Goal: Task Accomplishment & Management: Use online tool/utility

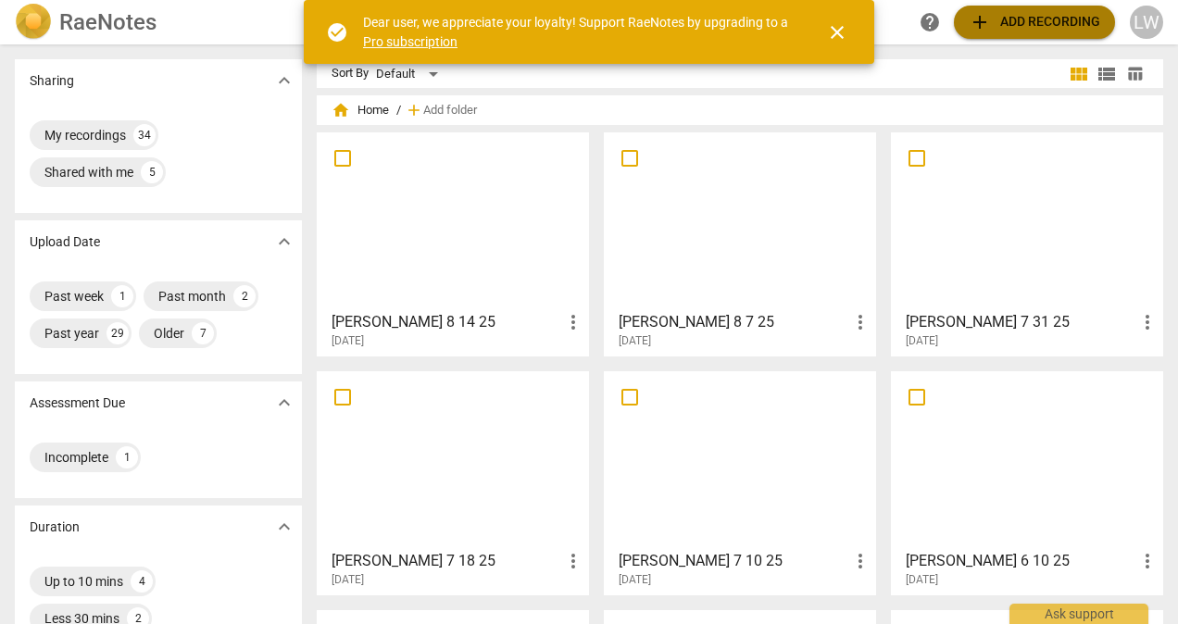
click at [1061, 23] on span "add Add recording" at bounding box center [1033, 22] width 131 height 22
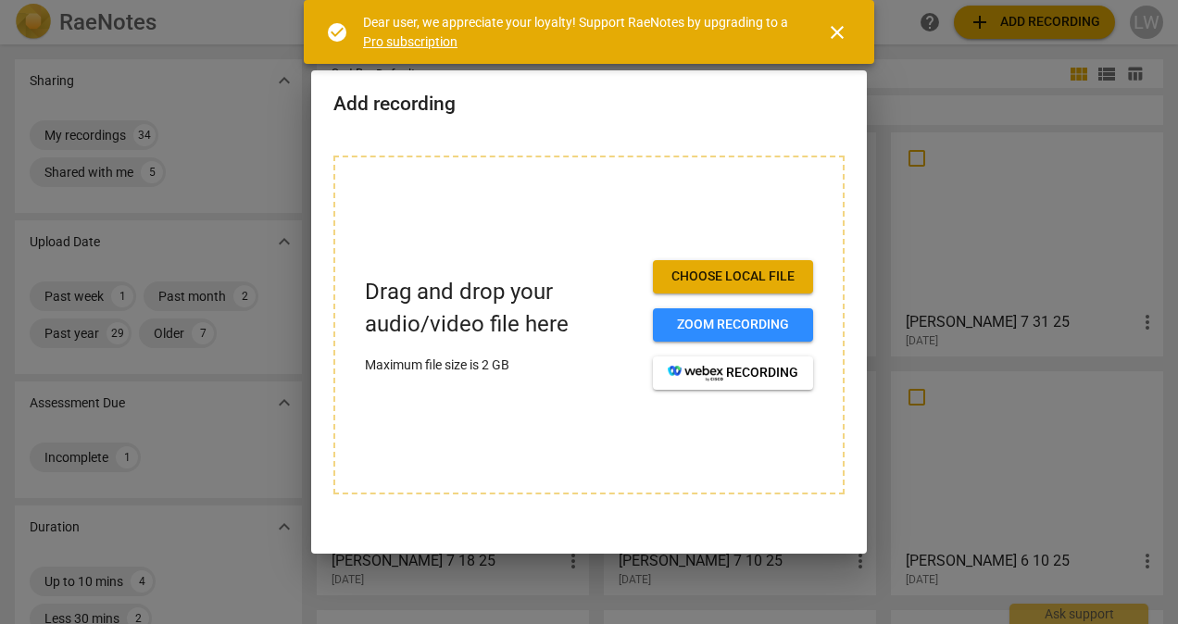
click at [778, 277] on span "Choose local file" at bounding box center [733, 277] width 131 height 19
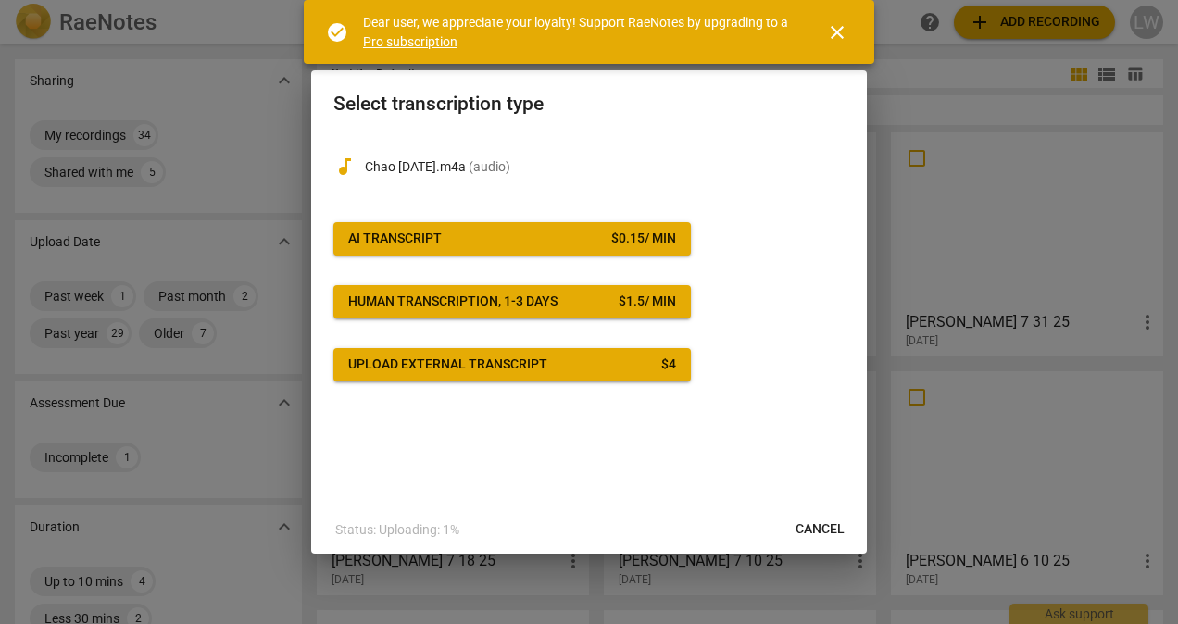
click at [456, 231] on span "AI Transcript $ 0.15 / min" at bounding box center [512, 239] width 328 height 19
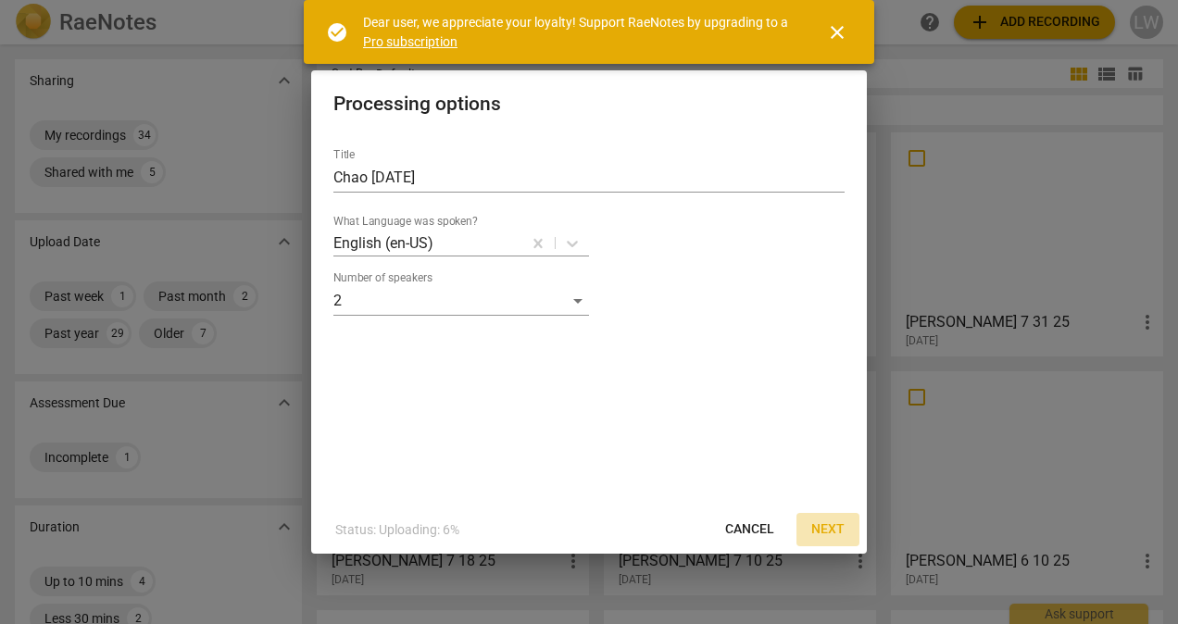
click at [831, 525] on span "Next" at bounding box center [827, 529] width 33 height 19
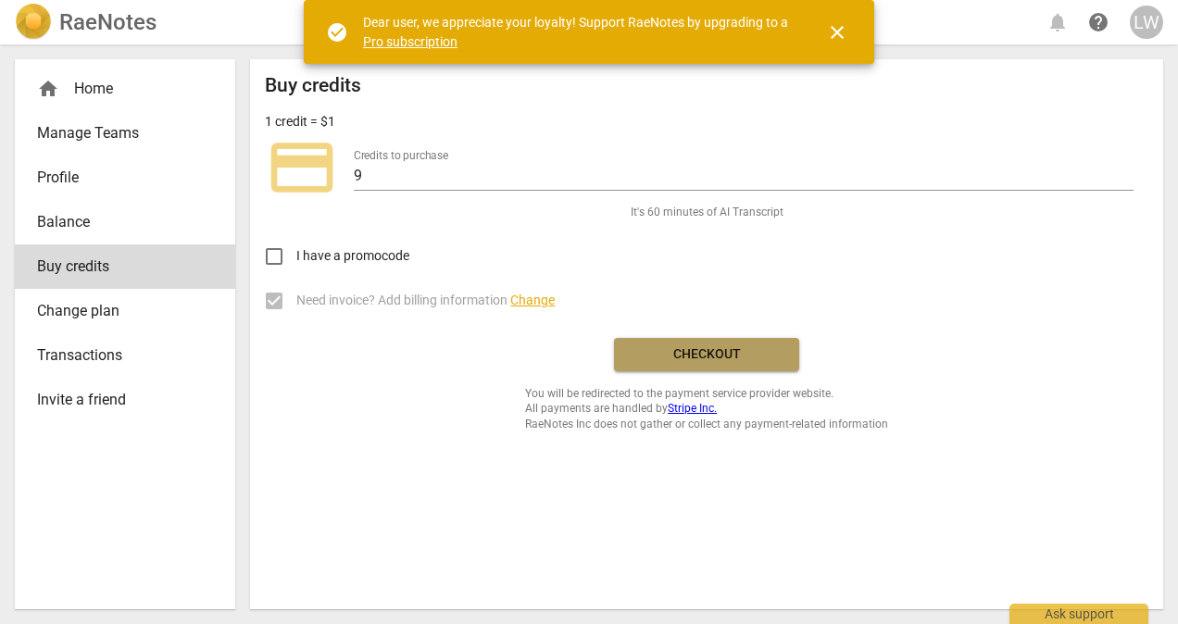
click at [706, 356] on span "Checkout" at bounding box center [707, 354] width 156 height 19
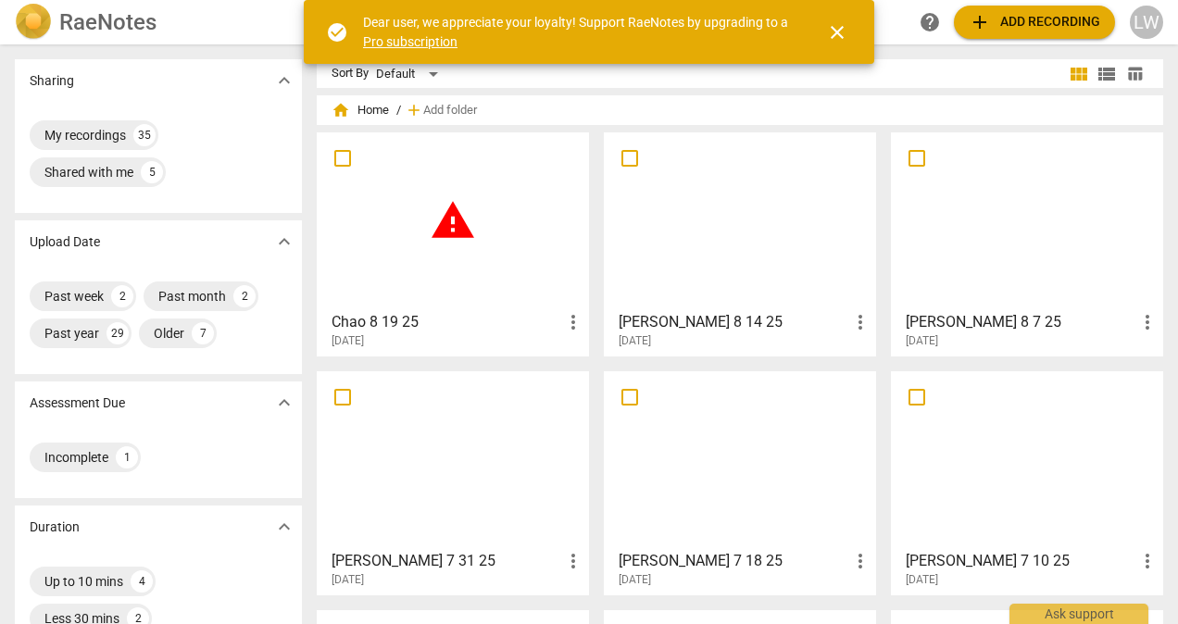
click at [453, 220] on span "warning" at bounding box center [453, 220] width 46 height 46
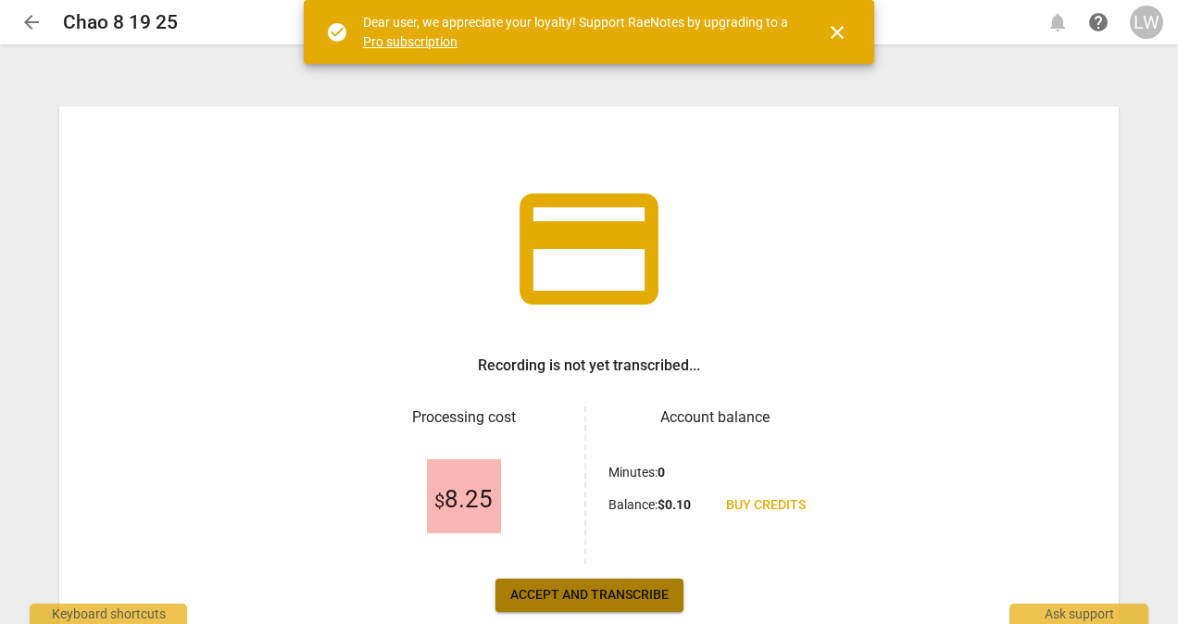
click at [624, 587] on span "Accept and transcribe" at bounding box center [589, 595] width 158 height 19
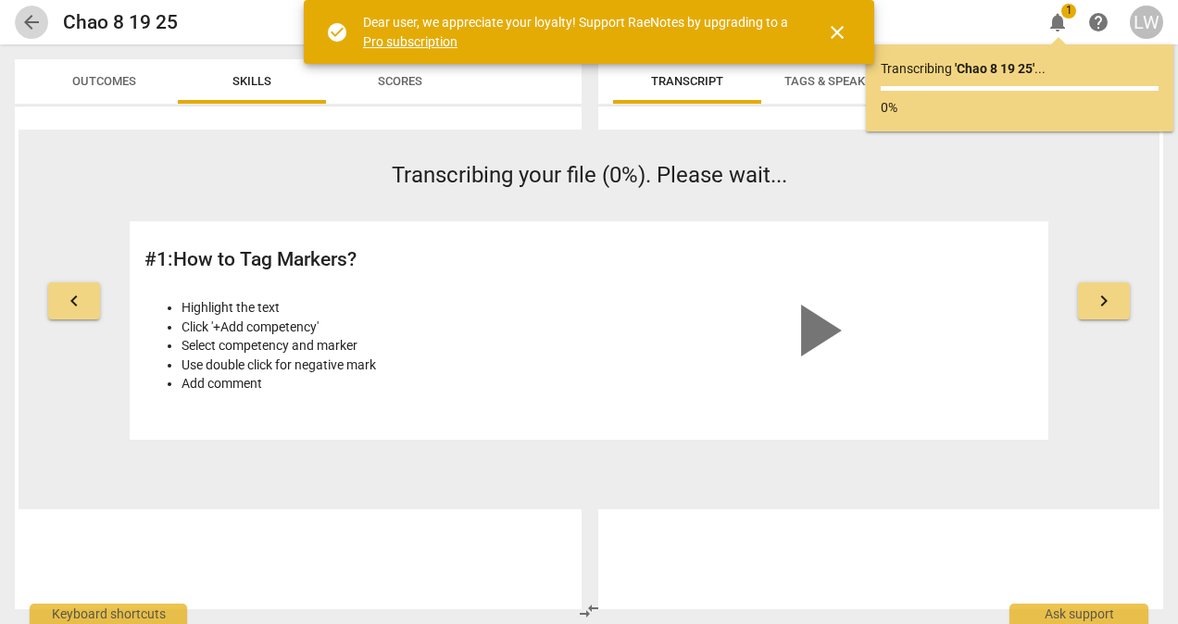
click at [24, 22] on span "arrow_back" at bounding box center [31, 22] width 22 height 22
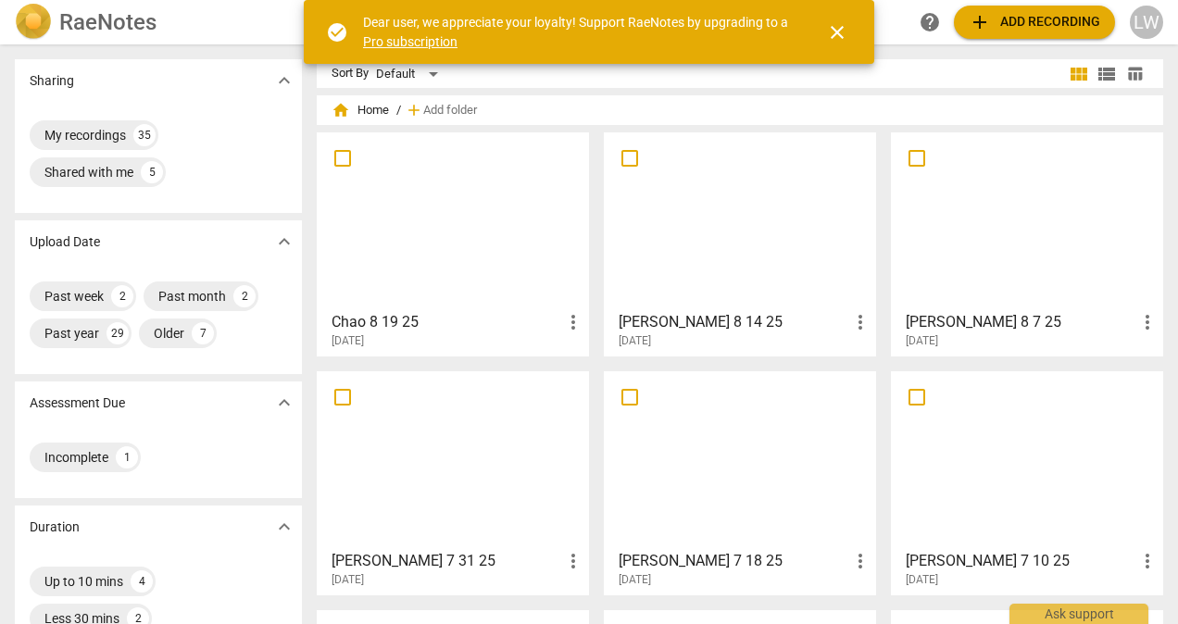
click at [462, 260] on div at bounding box center [452, 221] width 259 height 164
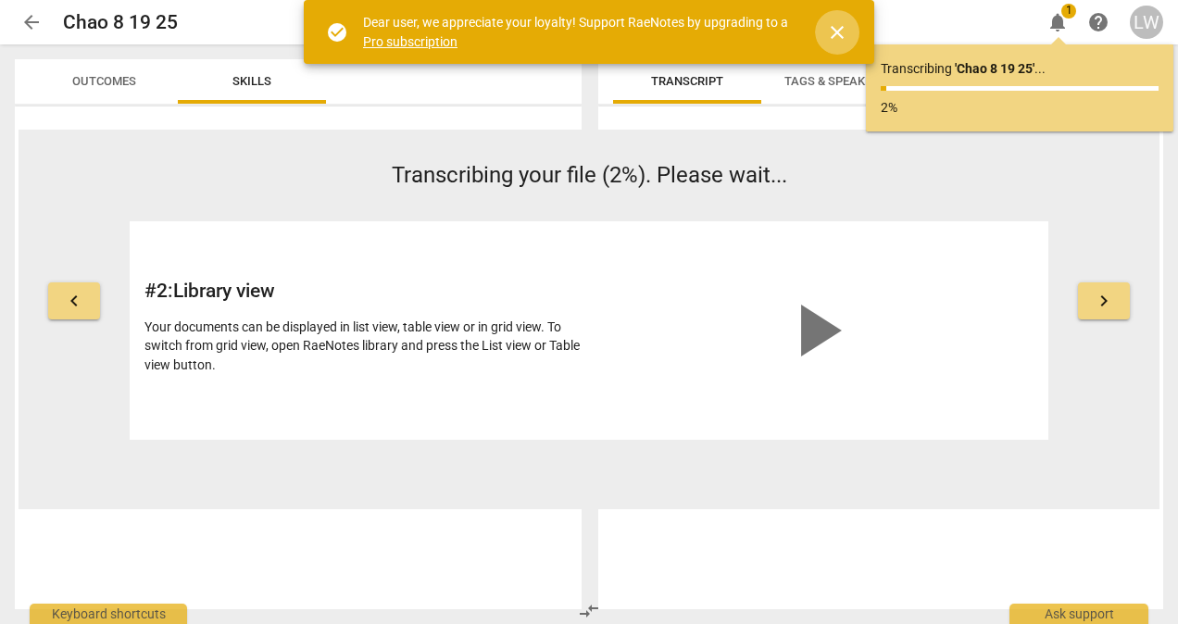
click at [849, 28] on span "close" at bounding box center [837, 32] width 44 height 22
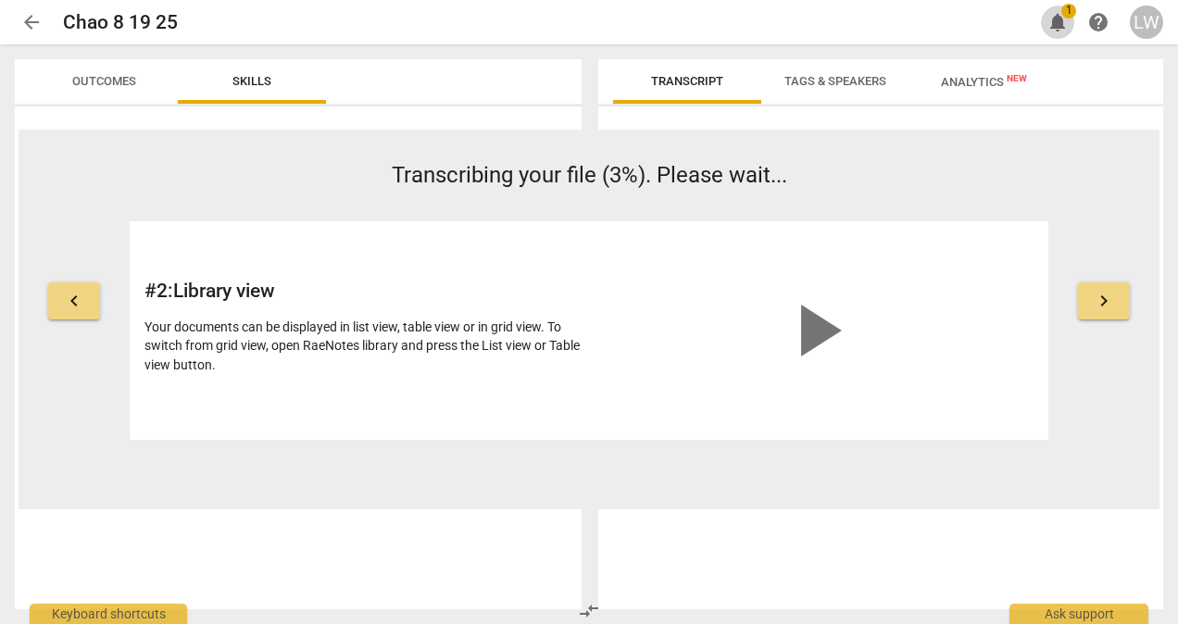
click at [1067, 4] on span "1" at bounding box center [1068, 11] width 15 height 15
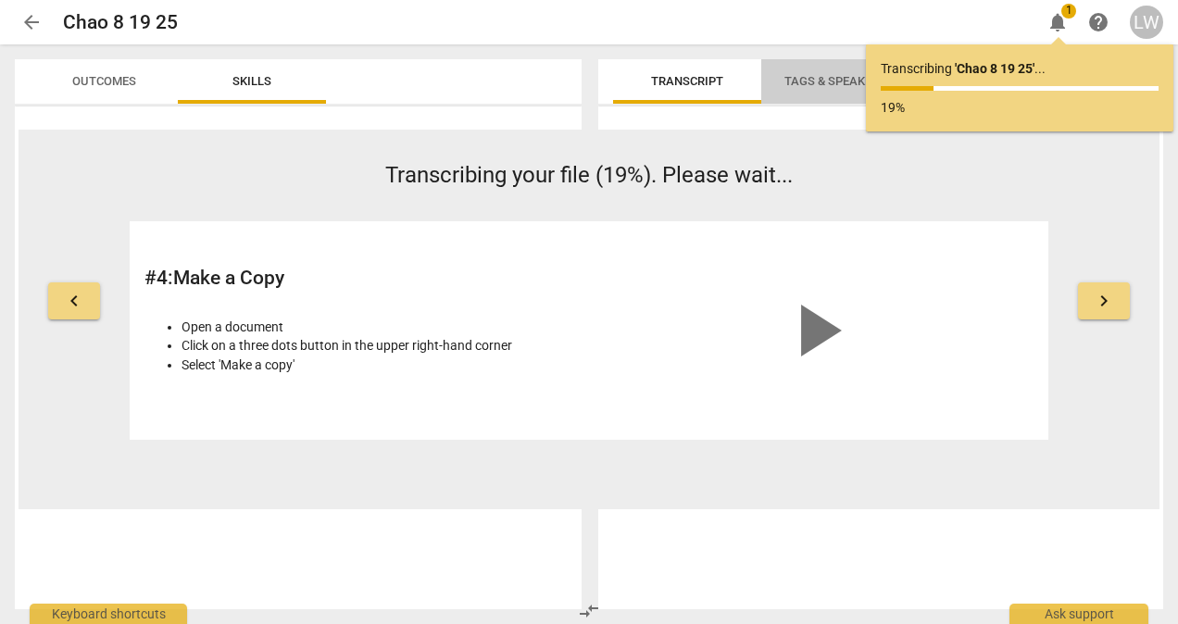
click at [824, 74] on span "Tags & Speakers" at bounding box center [835, 81] width 102 height 14
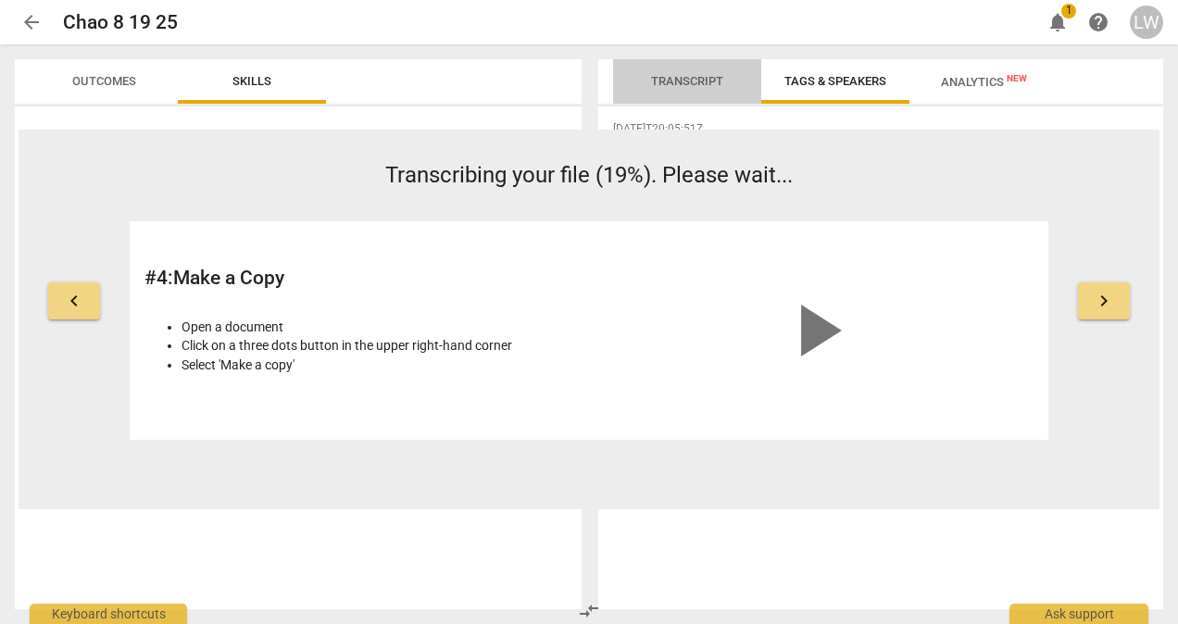
click at [685, 76] on span "Transcript" at bounding box center [687, 81] width 72 height 14
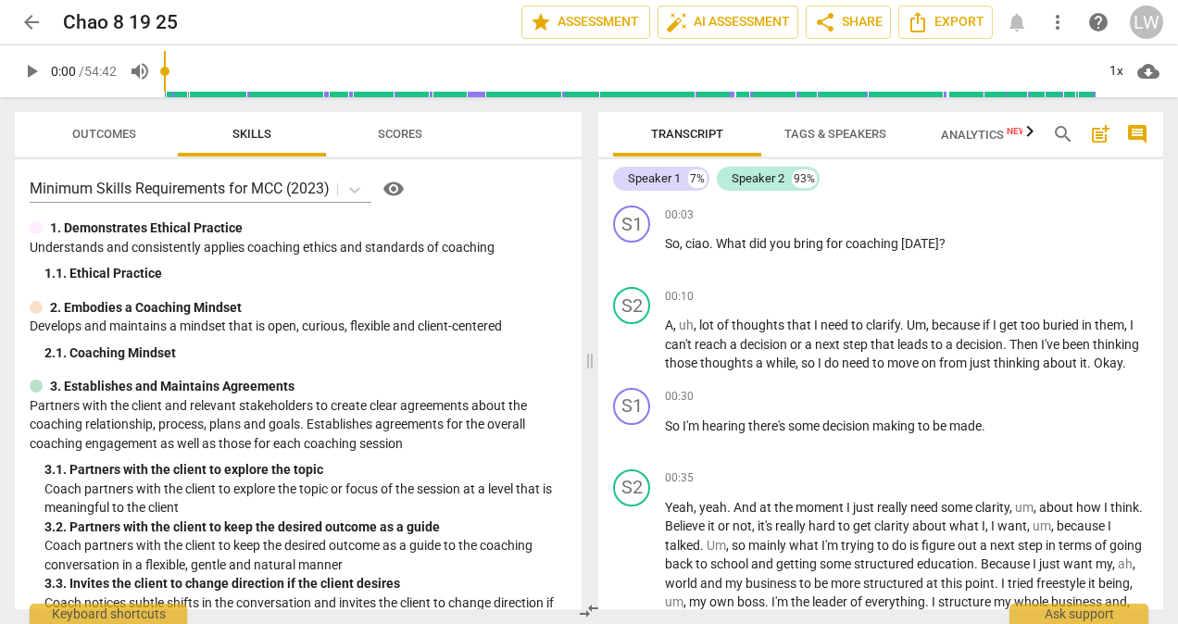
click at [831, 137] on span "Tags & Speakers" at bounding box center [835, 134] width 102 height 14
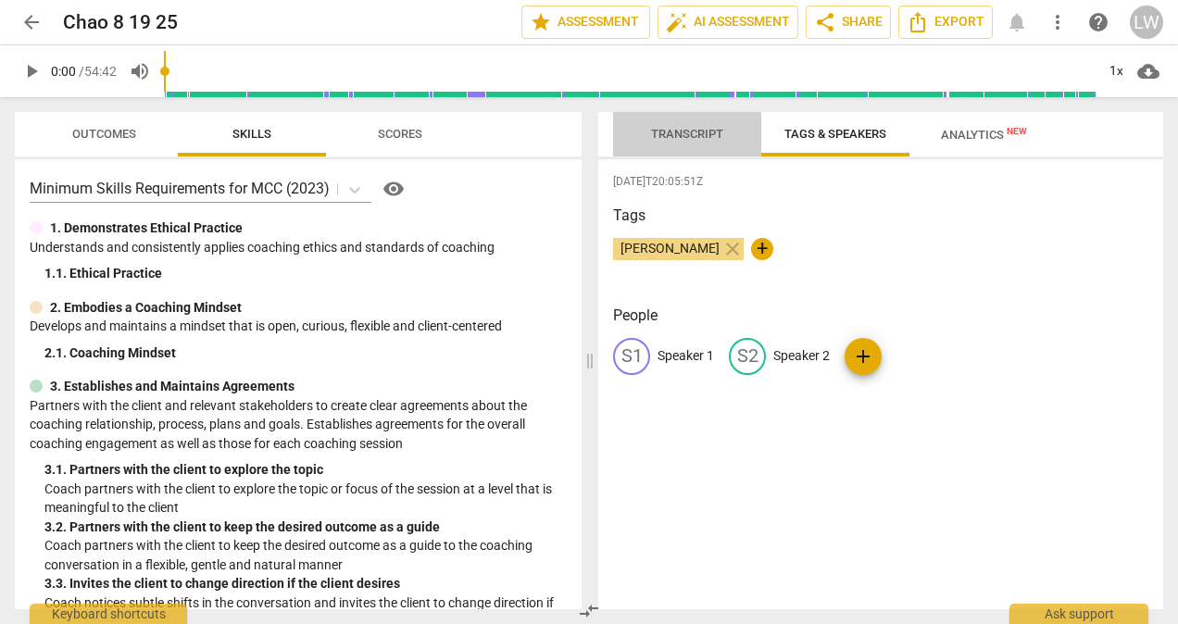
click at [662, 139] on span "Transcript" at bounding box center [687, 134] width 72 height 14
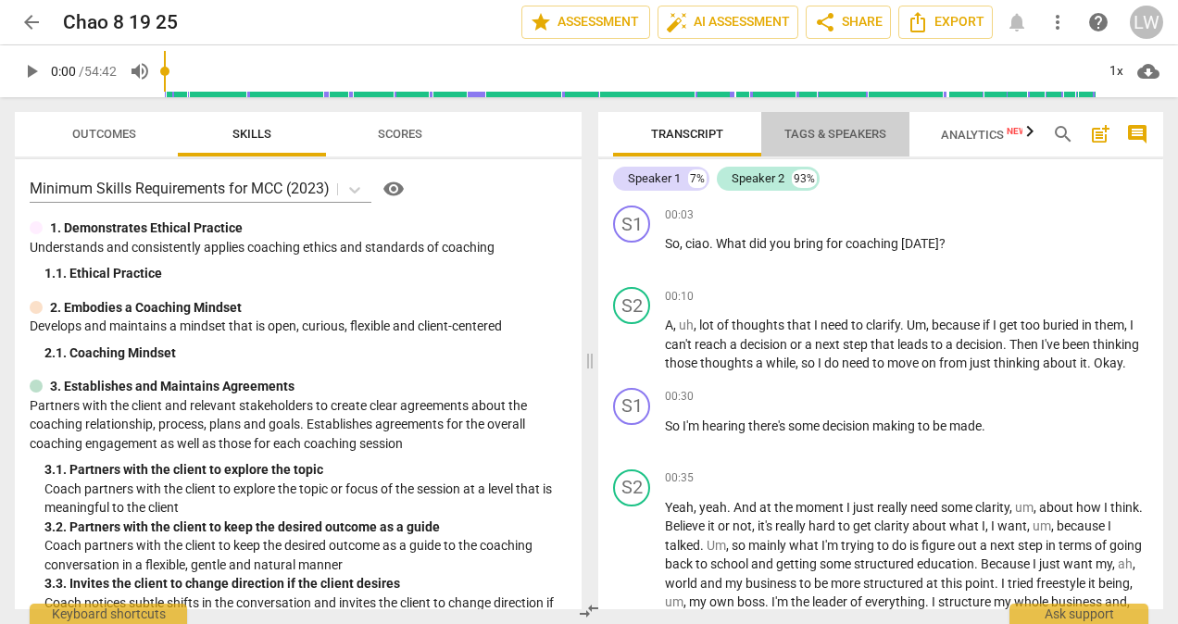
click at [859, 131] on span "Tags & Speakers" at bounding box center [835, 134] width 102 height 14
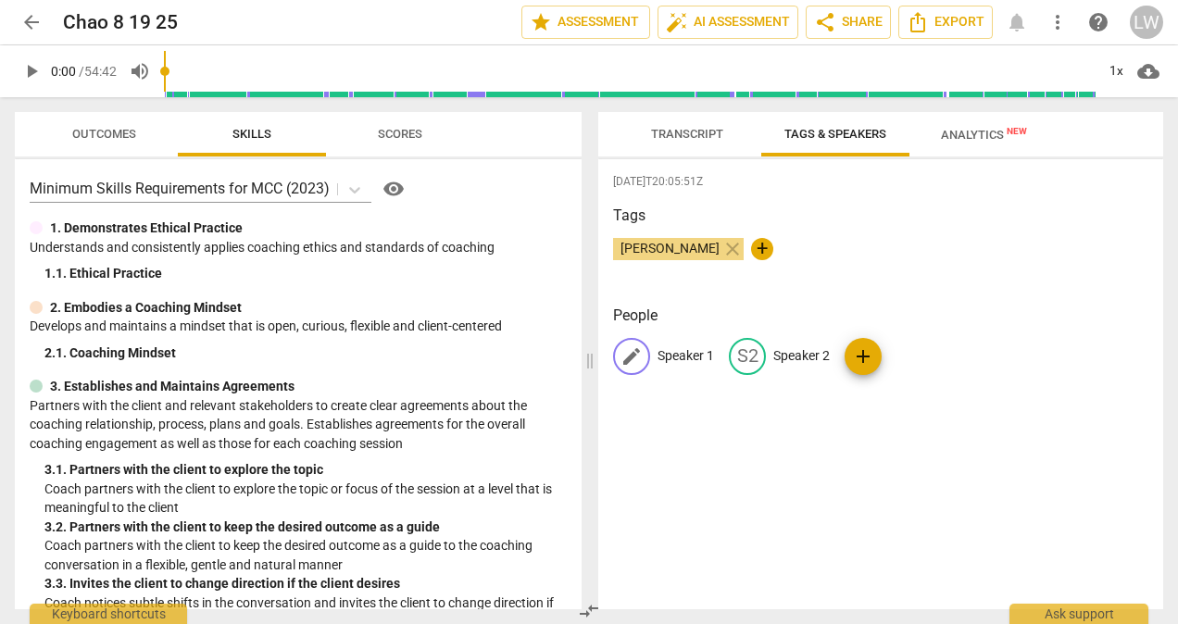
click at [667, 356] on p "Speaker 1" at bounding box center [685, 355] width 56 height 19
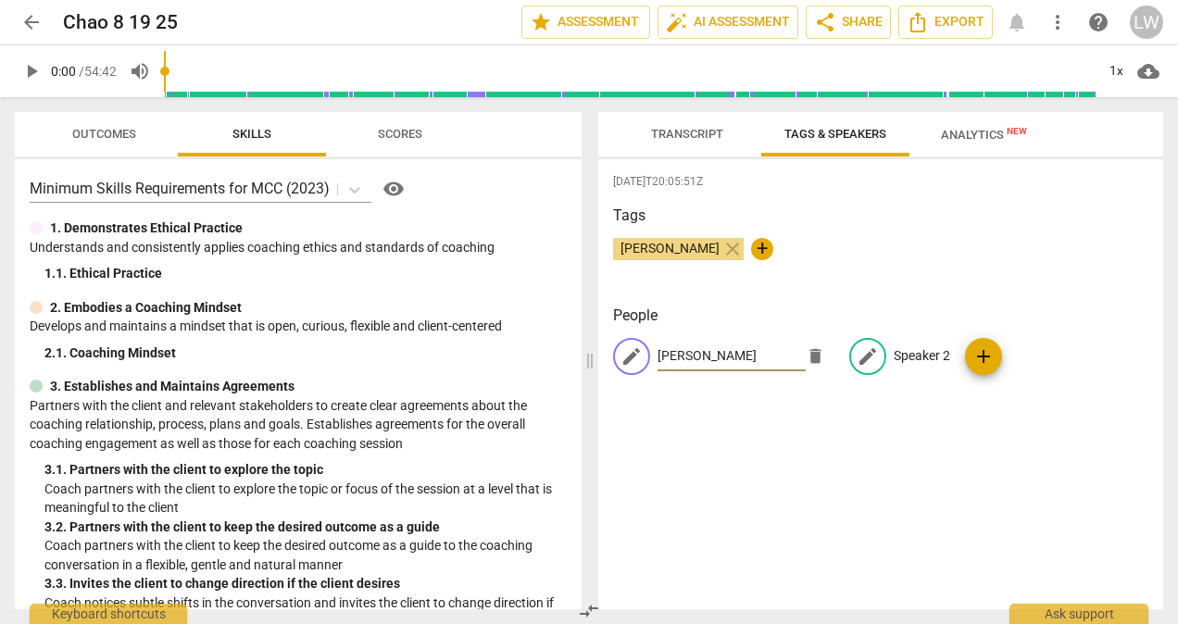
type input "[PERSON_NAME]"
click at [909, 353] on p "Speaker 2" at bounding box center [921, 355] width 56 height 19
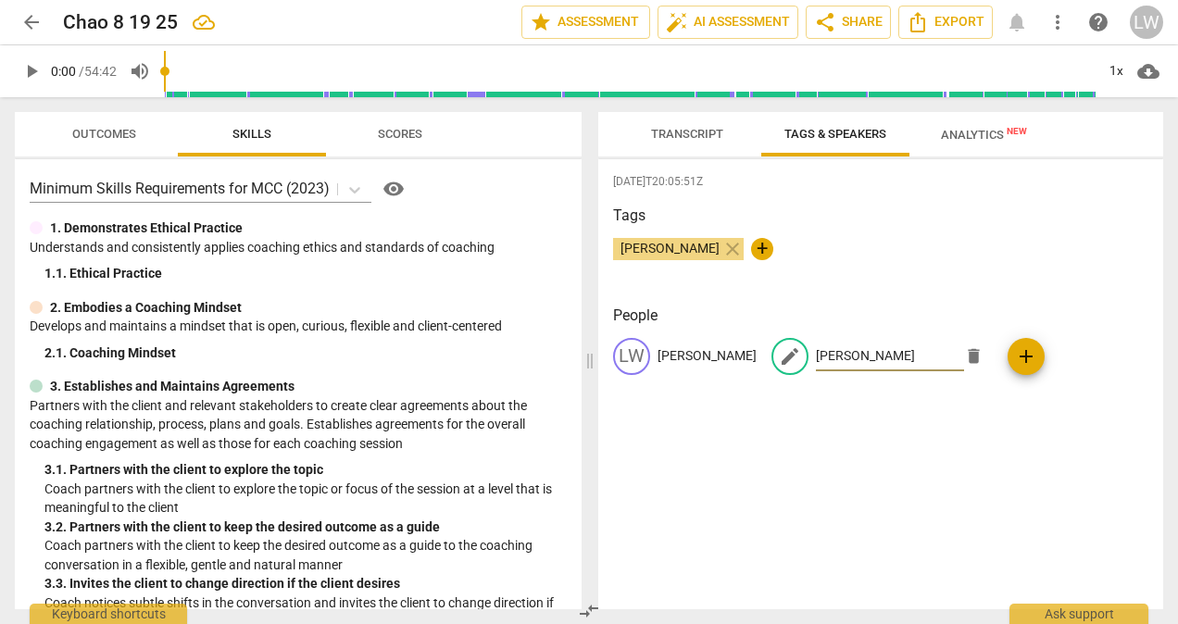
type input "Chao Y."
click at [696, 135] on span "Transcript" at bounding box center [687, 134] width 72 height 14
